Goal: Communication & Community: Connect with others

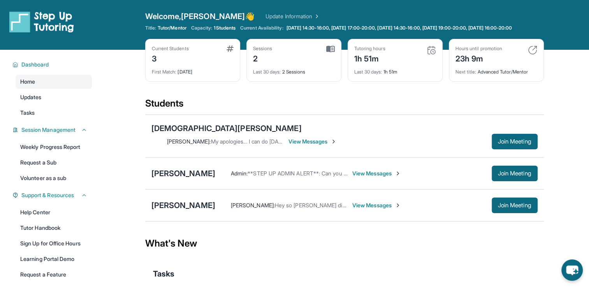
click at [368, 170] on span "View Messages" at bounding box center [376, 174] width 49 height 8
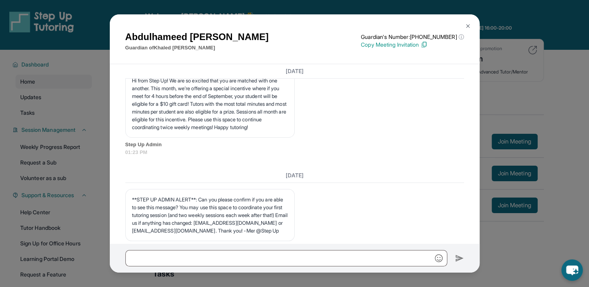
scroll to position [1011, 0]
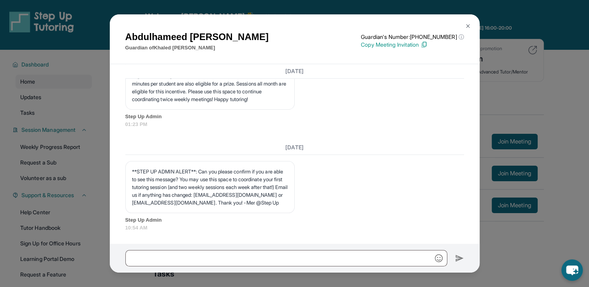
click at [550, 130] on div "[PERSON_NAME] Guardian of [PERSON_NAME] Guardian's Number: [PHONE_NUMBER] ⓘ Thi…" at bounding box center [294, 143] width 589 height 287
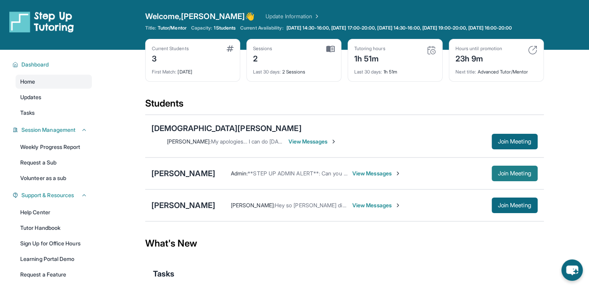
click at [503, 171] on span "Join Meeting" at bounding box center [514, 173] width 33 height 5
click at [377, 170] on span "View Messages" at bounding box center [376, 174] width 49 height 8
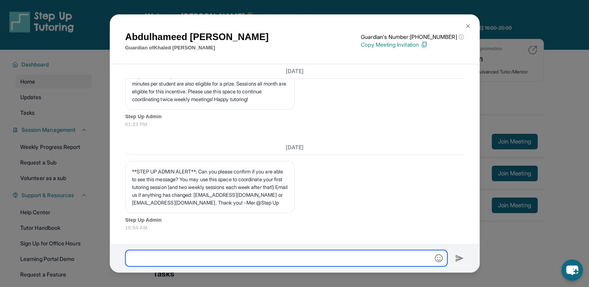
click at [299, 256] on input "text" at bounding box center [286, 258] width 322 height 16
type input "**********"
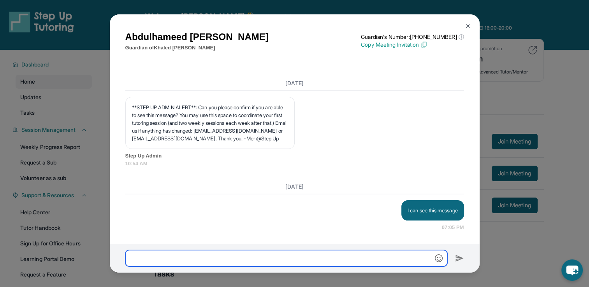
scroll to position [1075, 0]
type input "*"
type input "**********"
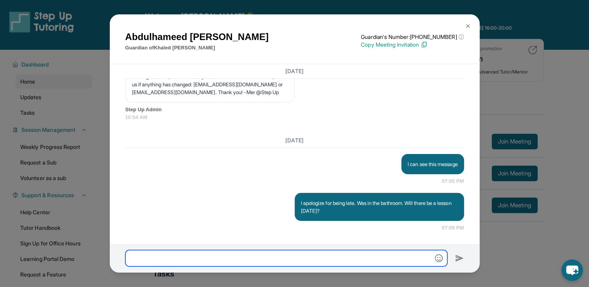
scroll to position [1122, 0]
